Goal: Information Seeking & Learning: Learn about a topic

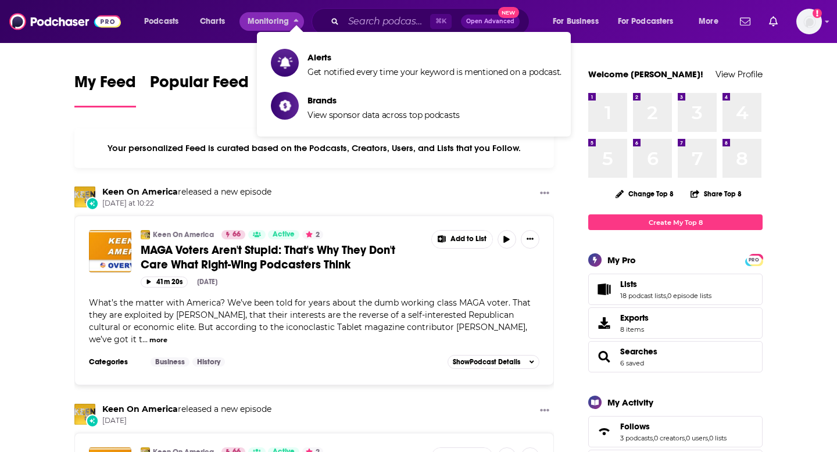
click at [193, 71] on div "My Feed Popular Feed Podchaser Update! See What's New" at bounding box center [314, 90] width 480 height 40
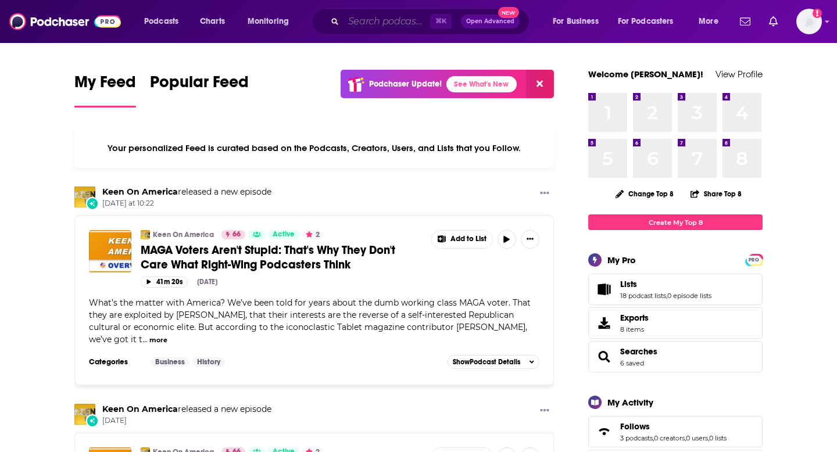
click at [374, 19] on input "Search podcasts, credits, & more..." at bounding box center [387, 21] width 87 height 19
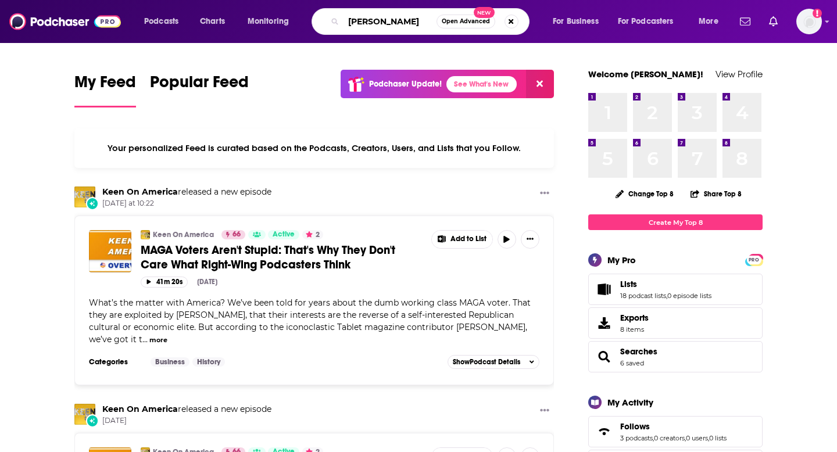
type input "[PERSON_NAME]"
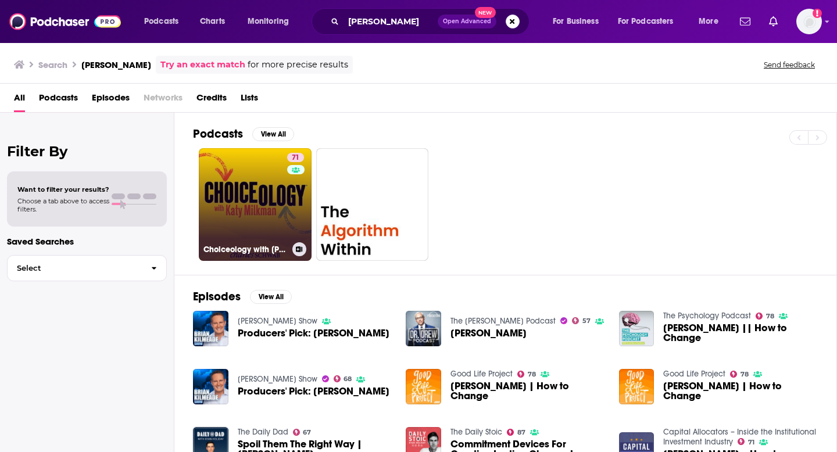
click at [252, 238] on link "71 Choiceology with [PERSON_NAME]" at bounding box center [255, 204] width 113 height 113
